Goal: Task Accomplishment & Management: Manage account settings

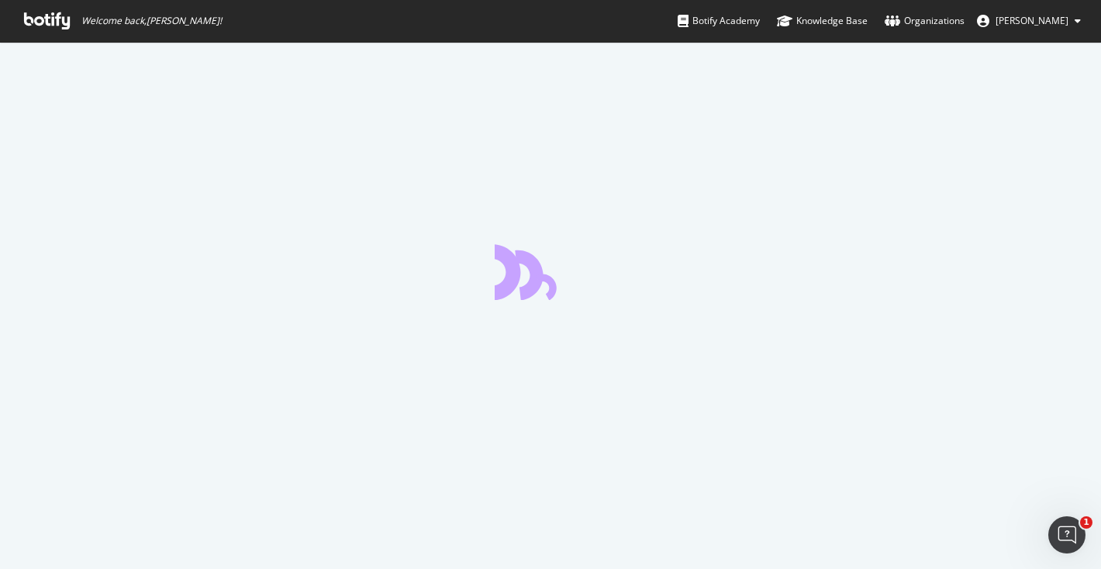
click at [50, 26] on icon at bounding box center [47, 20] width 46 height 17
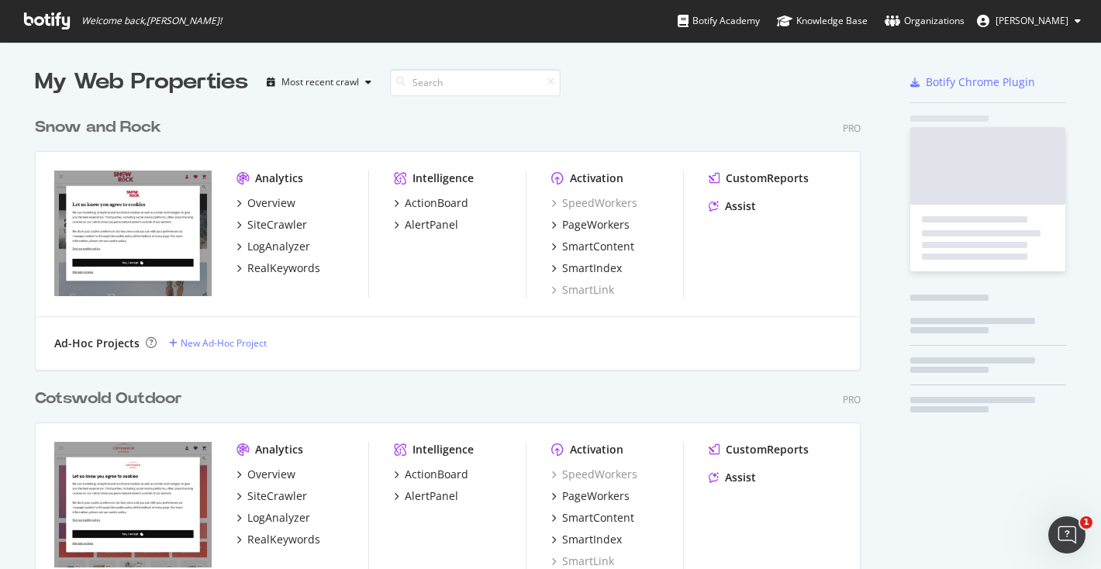
scroll to position [836, 838]
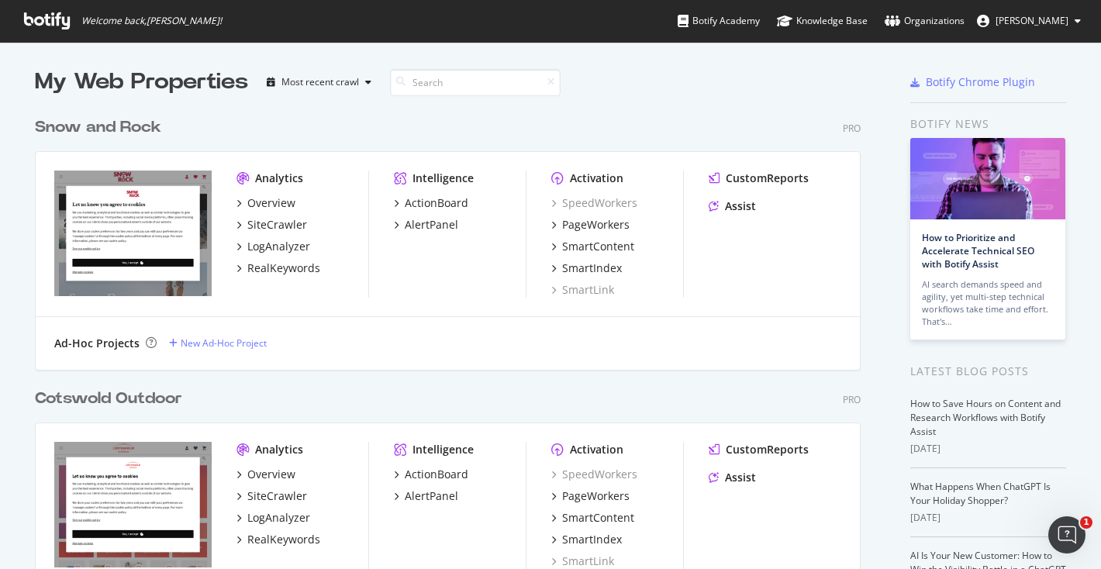
click at [1077, 19] on icon at bounding box center [1078, 20] width 6 height 9
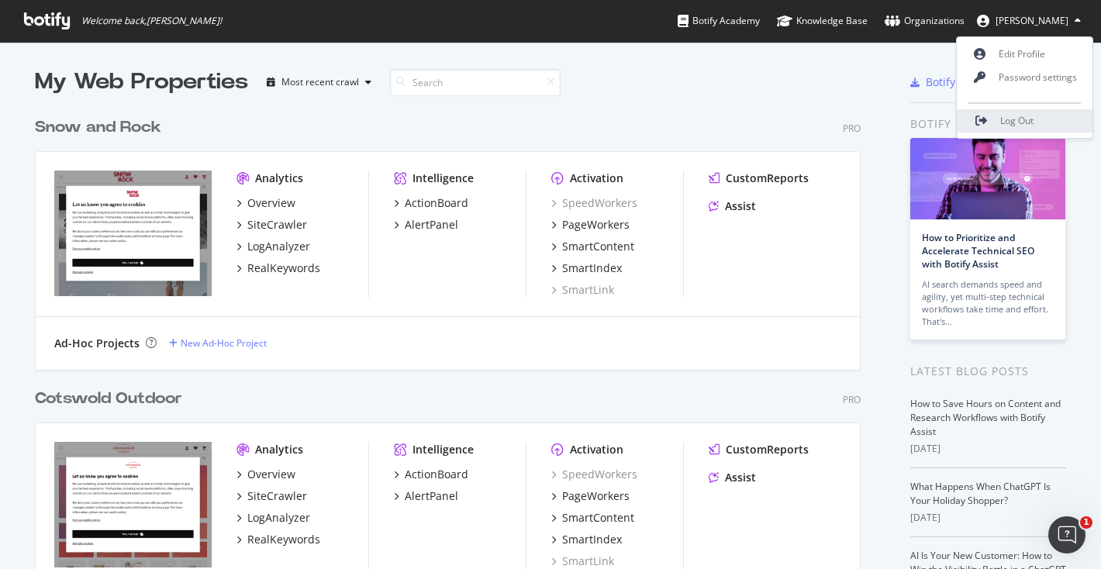
click at [1040, 125] on link "Log Out" at bounding box center [1025, 120] width 136 height 23
